Goal: Transaction & Acquisition: Download file/media

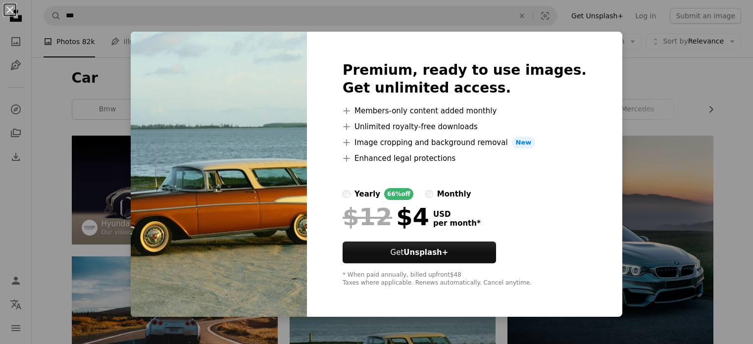
scroll to position [248, 0]
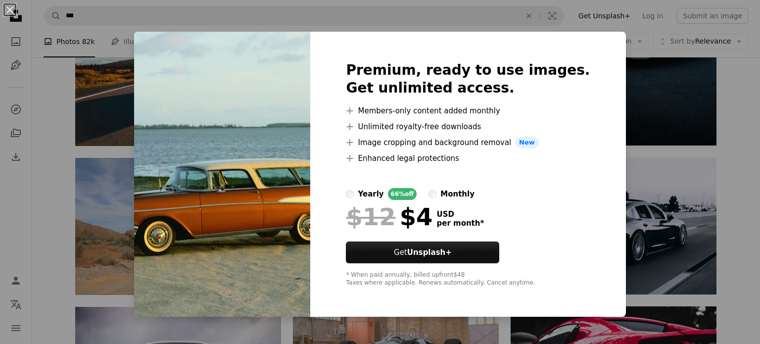
click at [647, 202] on div "An X shape Premium, ready to use images. Get unlimited access. A plus sign Memb…" at bounding box center [380, 172] width 760 height 344
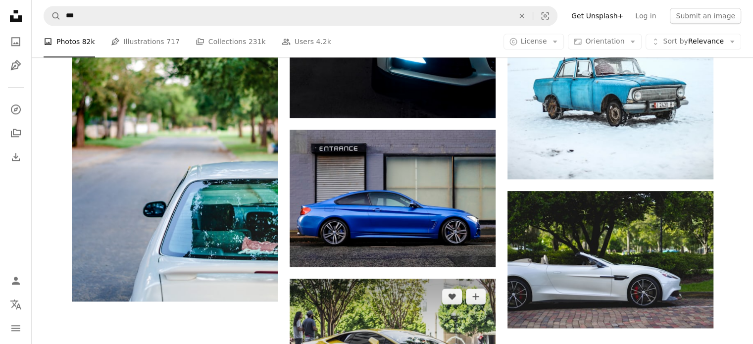
scroll to position [1089, 0]
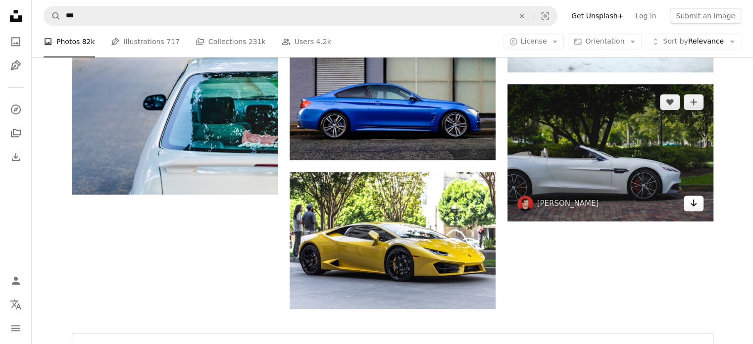
click at [695, 207] on icon "Arrow pointing down" at bounding box center [694, 203] width 8 height 12
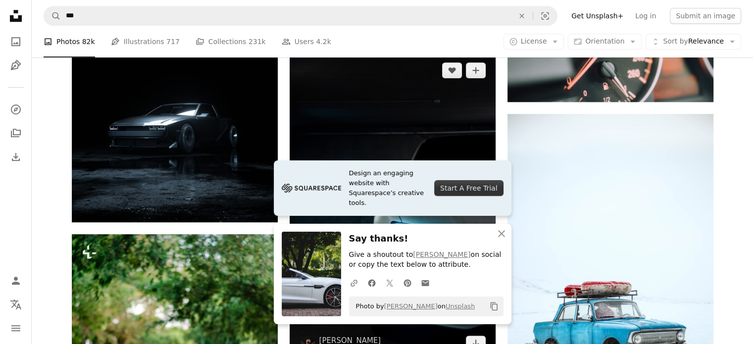
scroll to position [629, 0]
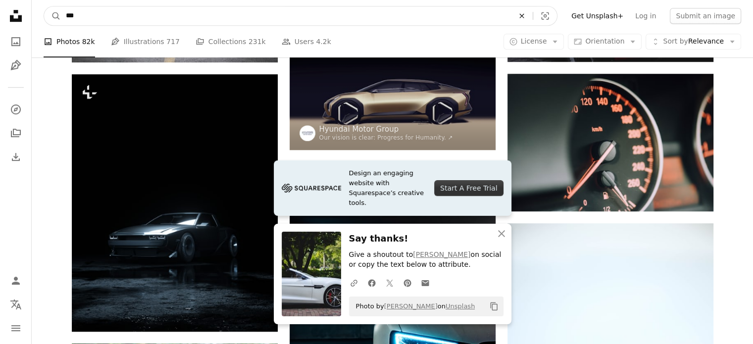
click at [531, 15] on icon "An X shape" at bounding box center [522, 16] width 22 height 8
type input "**********"
click button "A magnifying glass" at bounding box center [52, 15] width 17 height 19
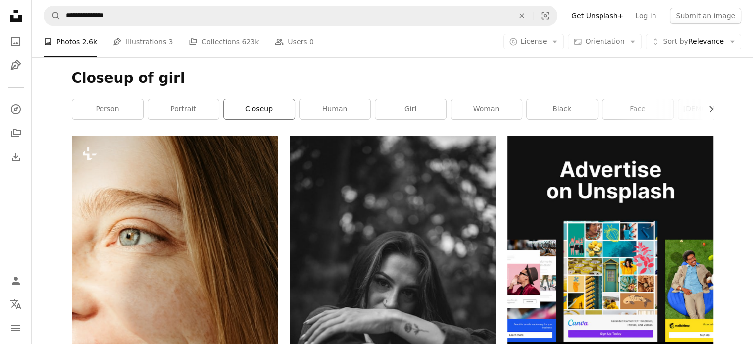
click at [246, 102] on link "closeup" at bounding box center [259, 110] width 71 height 20
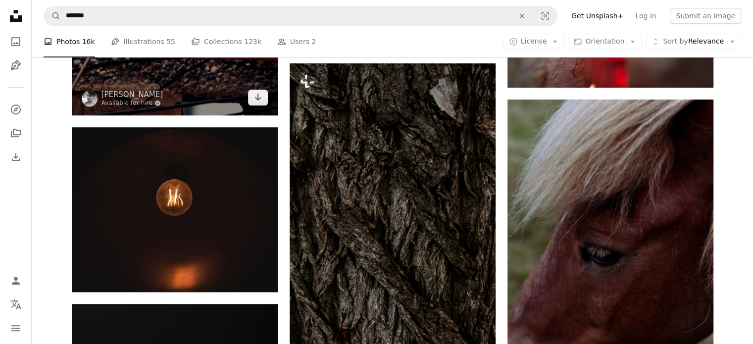
scroll to position [692, 0]
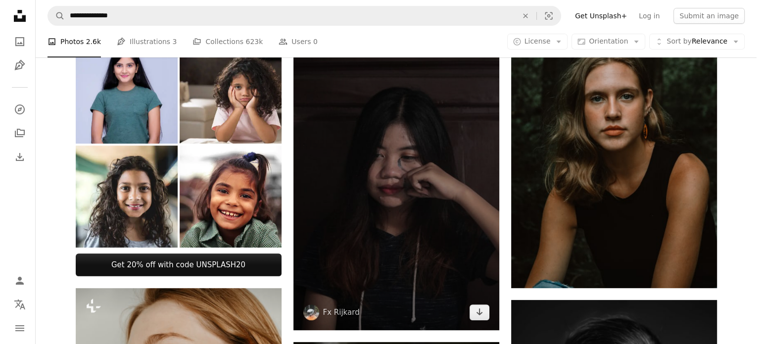
scroll to position [495, 0]
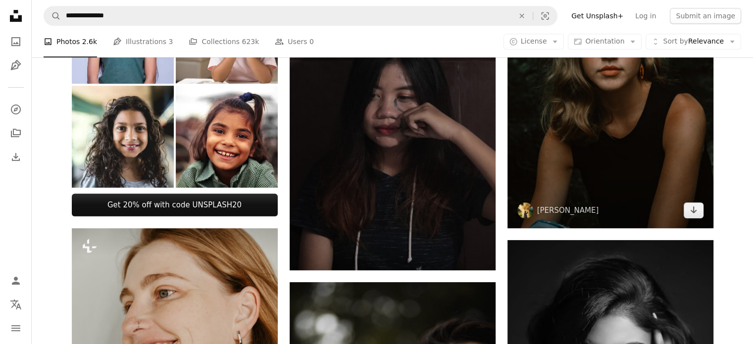
click at [617, 189] on img at bounding box center [610, 73] width 206 height 309
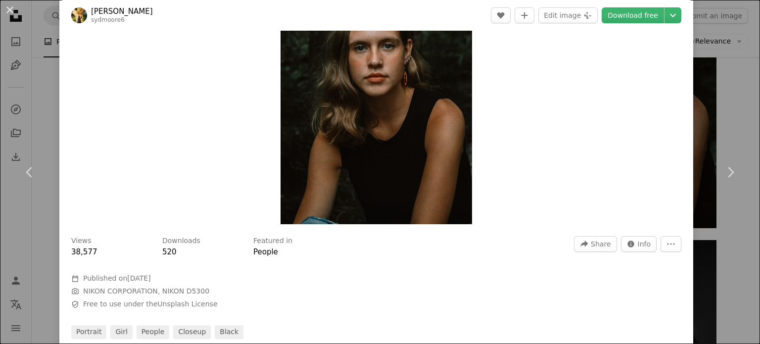
scroll to position [50, 0]
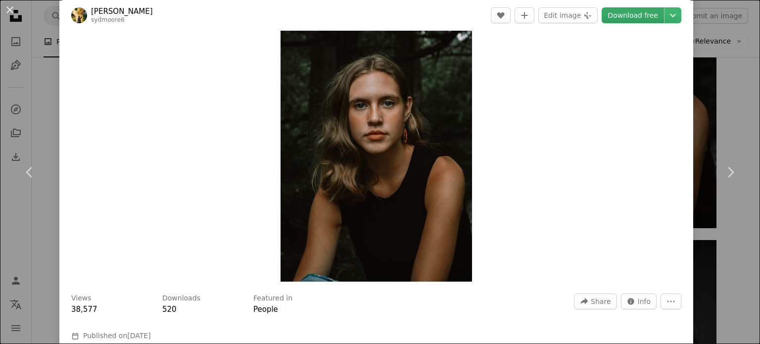
click at [628, 19] on link "Download free" at bounding box center [633, 15] width 62 height 16
